Goal: Navigation & Orientation: Find specific page/section

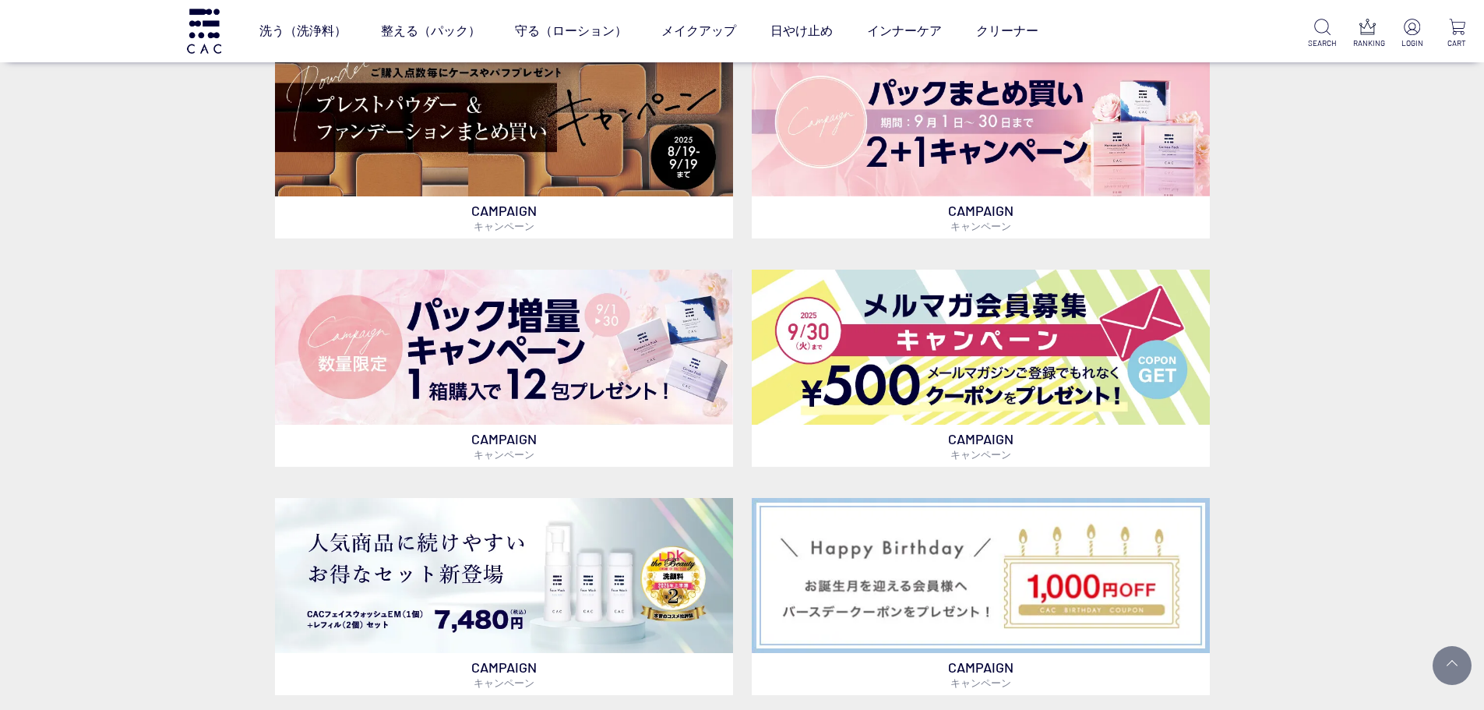
scroll to position [591, 0]
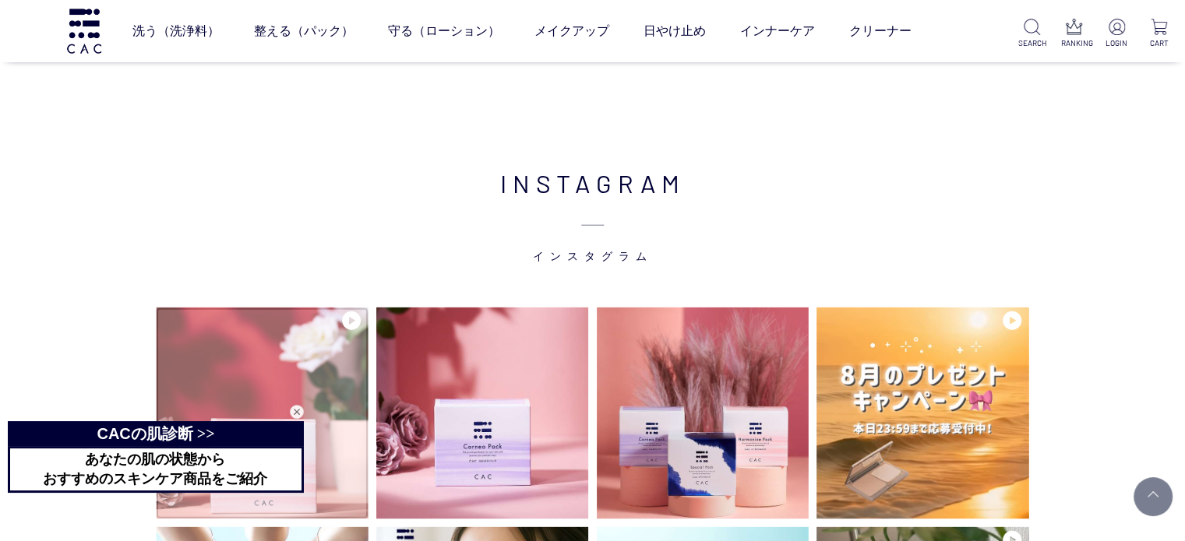
click at [314, 317] on img at bounding box center [262, 413] width 213 height 213
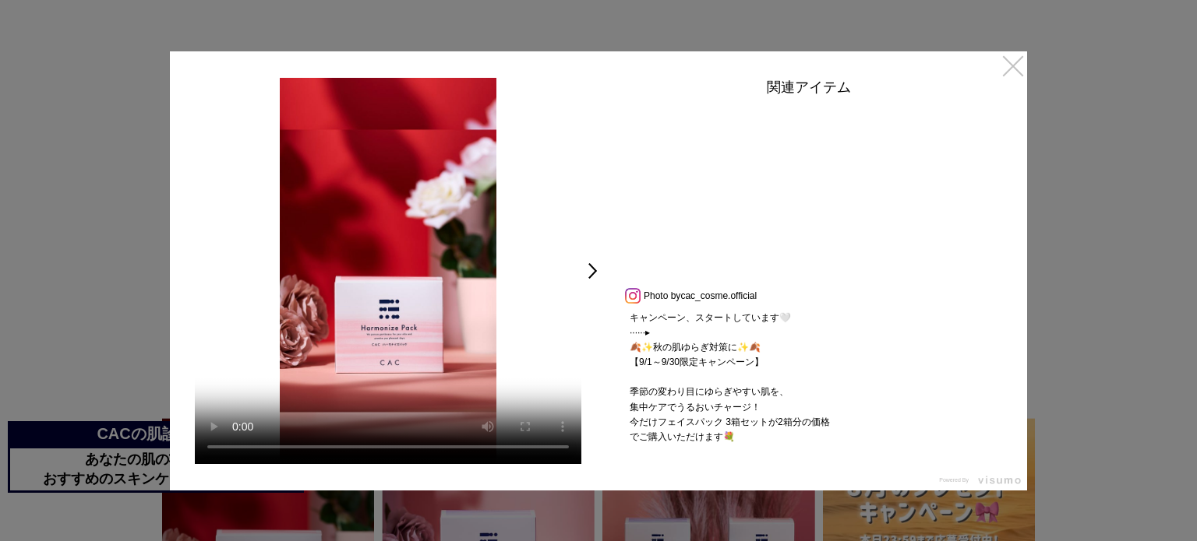
click at [1020, 66] on link "×" at bounding box center [1013, 65] width 28 height 28
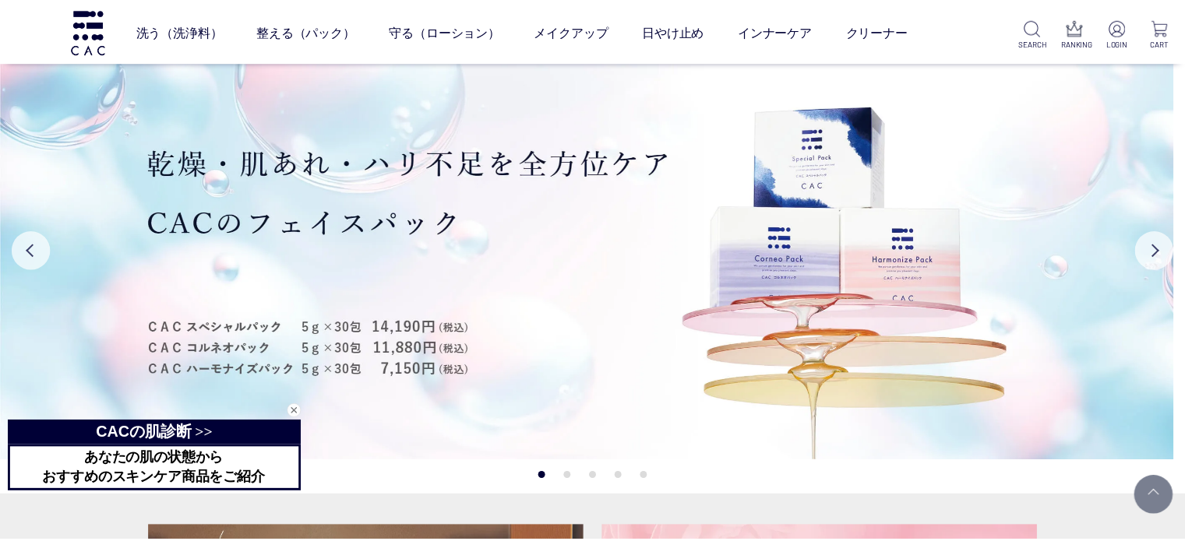
scroll to position [3890, 0]
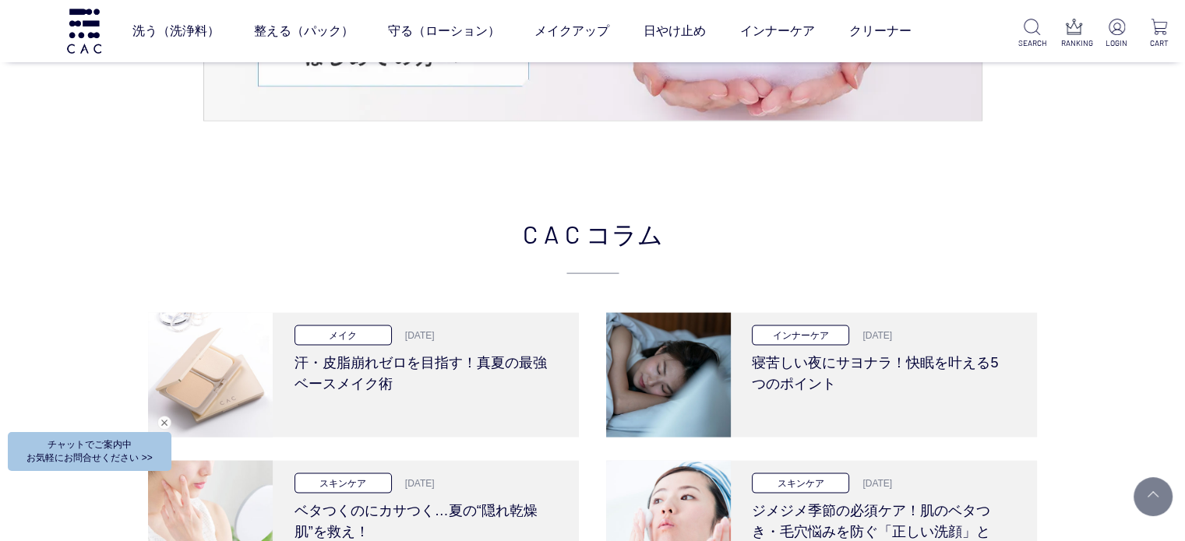
scroll to position [3189, 0]
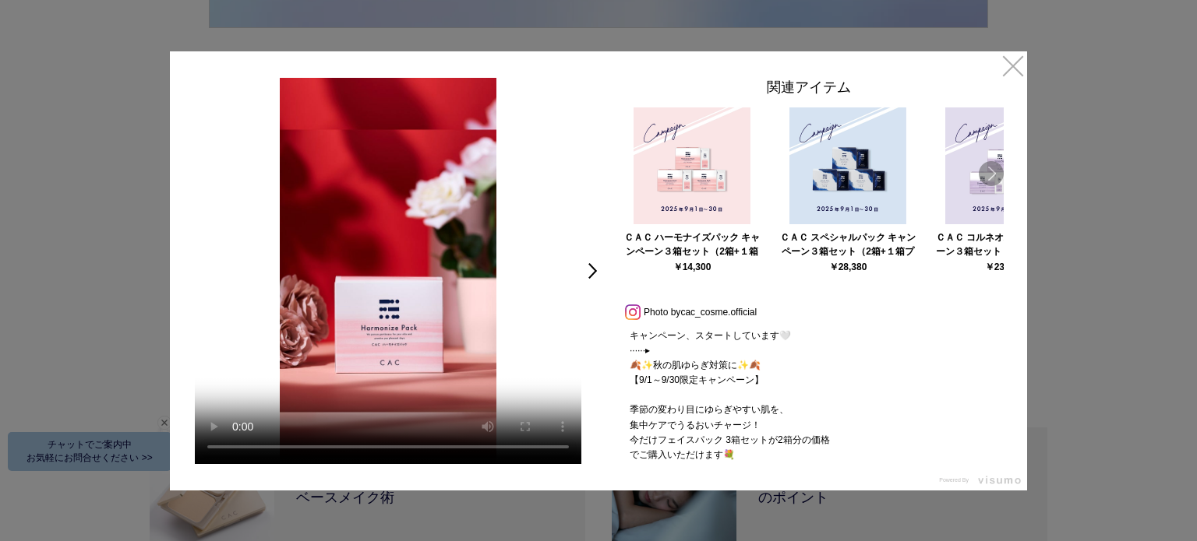
click at [1001, 174] on link "Next" at bounding box center [990, 173] width 25 height 25
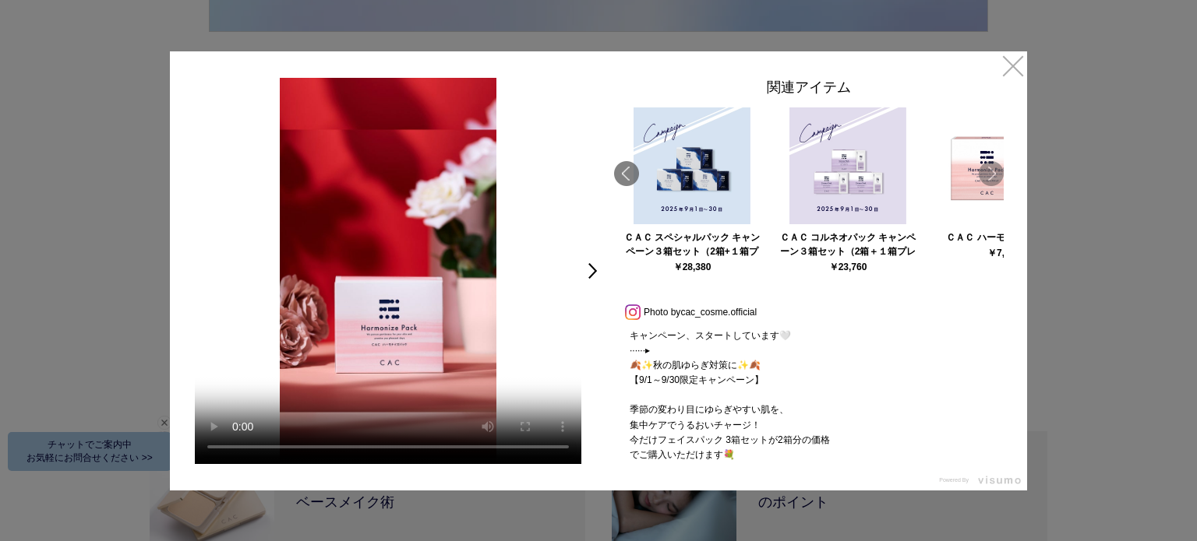
click at [999, 175] on link "Next" at bounding box center [990, 173] width 25 height 25
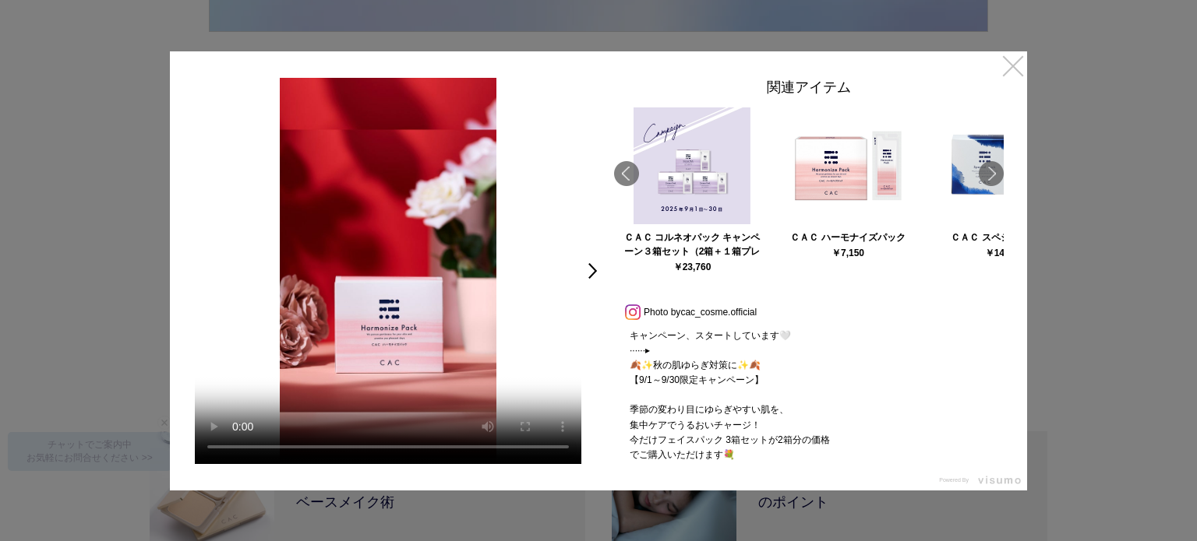
click at [999, 71] on link "×" at bounding box center [1013, 65] width 28 height 28
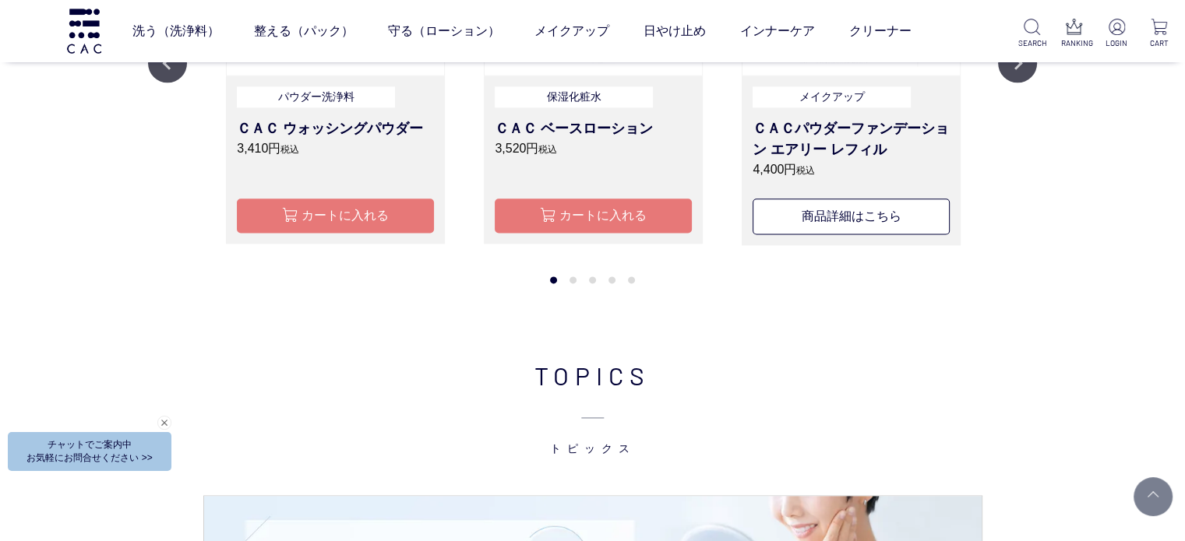
scroll to position [2142, 0]
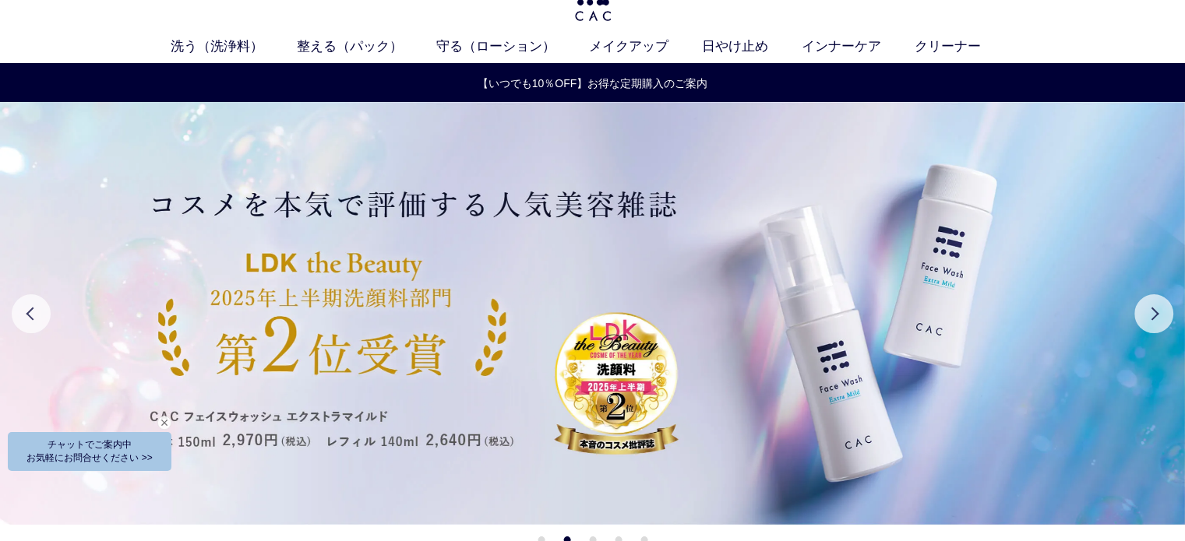
scroll to position [0, 0]
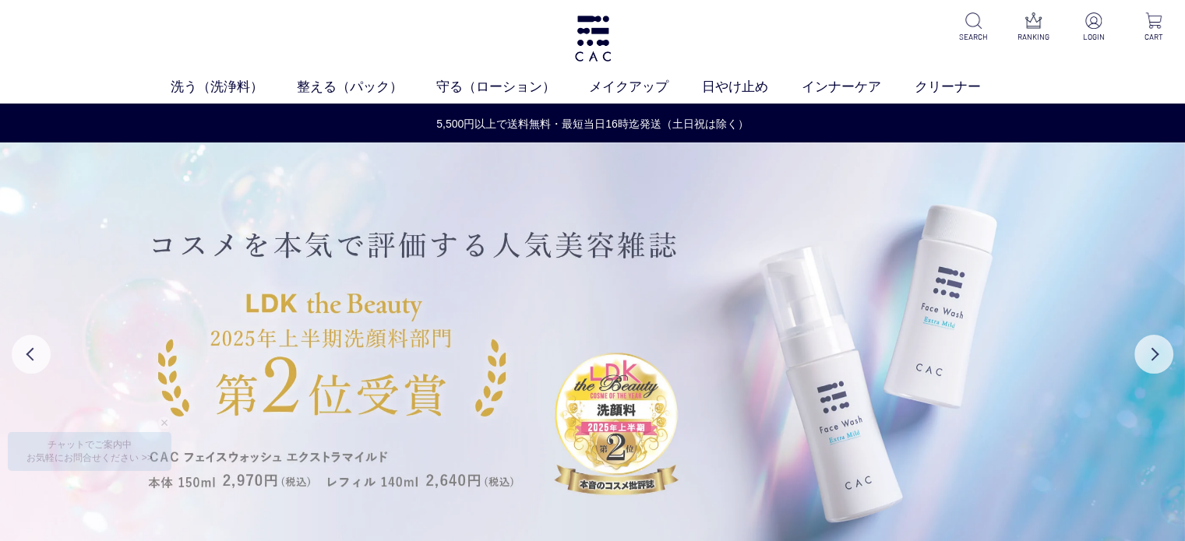
click at [781, 517] on img at bounding box center [592, 354] width 1185 height 423
